Goal: Complete application form

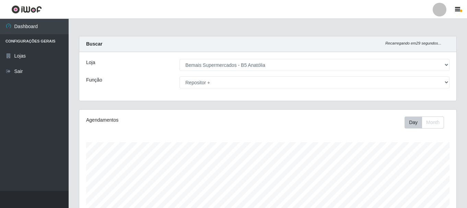
select select "405"
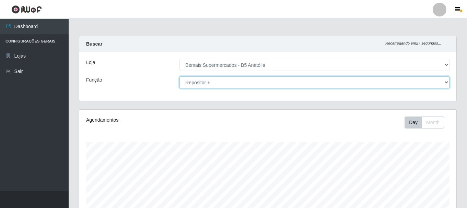
click at [213, 83] on select "[Selecione...] ASG ASG + ASG ++ Auxiliar de Estacionamento Auxiliar de Estacion…" at bounding box center [315, 83] width 270 height 12
click at [180, 77] on select "[Selecione...] ASG ASG + ASG ++ Auxiliar de Estacionamento Auxiliar de Estacion…" at bounding box center [315, 83] width 270 height 12
click at [247, 80] on select "[Selecione...] ASG ASG + ASG ++ Auxiliar de Estacionamento Auxiliar de Estacion…" at bounding box center [315, 83] width 270 height 12
select select "72"
click at [180, 77] on select "[Selecione...] ASG ASG + ASG ++ Auxiliar de Estacionamento Auxiliar de Estacion…" at bounding box center [315, 83] width 270 height 12
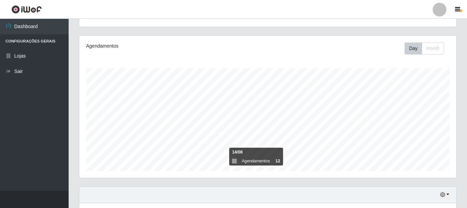
scroll to position [125, 0]
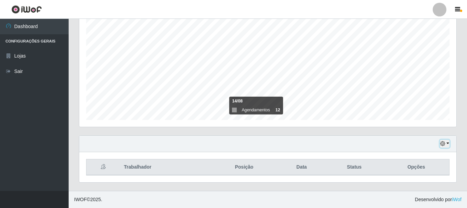
click at [442, 144] on icon "button" at bounding box center [443, 143] width 5 height 5
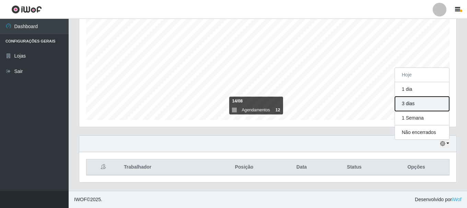
click at [419, 103] on button "3 dias" at bounding box center [422, 104] width 54 height 14
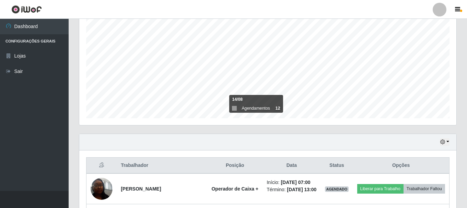
scroll to position [137, 0]
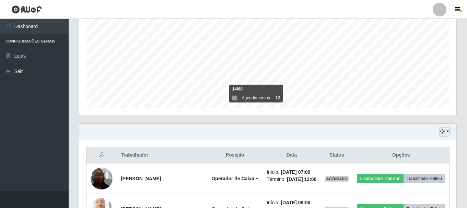
click at [446, 132] on button "button" at bounding box center [445, 132] width 10 height 8
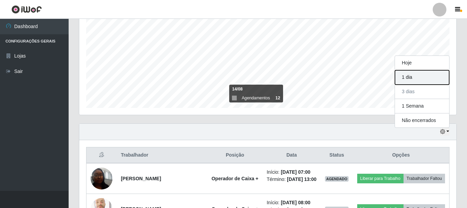
click at [421, 77] on button "1 dia" at bounding box center [422, 77] width 54 height 14
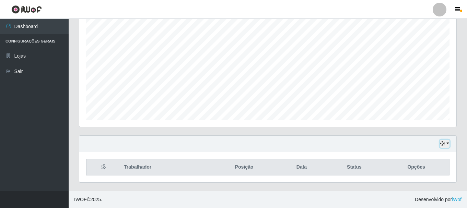
click at [447, 143] on button "button" at bounding box center [445, 144] width 10 height 8
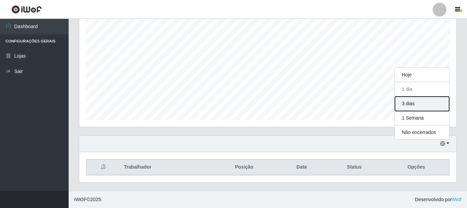
click at [425, 101] on button "3 dias" at bounding box center [422, 104] width 54 height 14
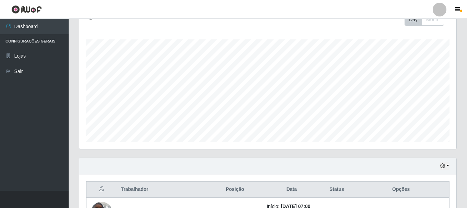
scroll to position [240, 0]
